Goal: Task Accomplishment & Management: Manage account settings

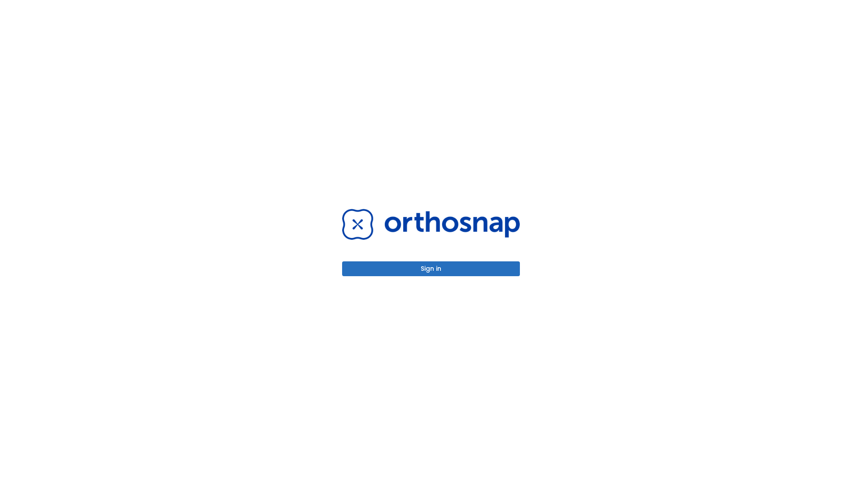
click at [431, 268] on button "Sign in" at bounding box center [431, 268] width 178 height 15
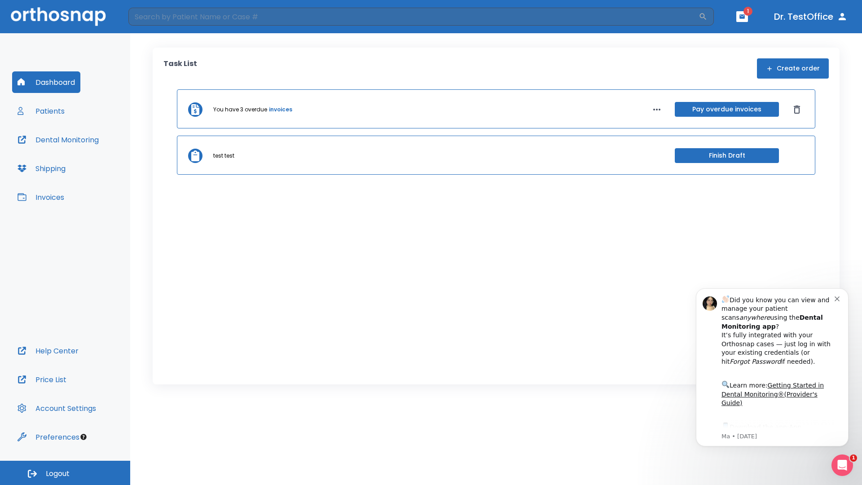
click at [65, 473] on span "Logout" at bounding box center [58, 474] width 24 height 10
